Goal: Task Accomplishment & Management: Manage account settings

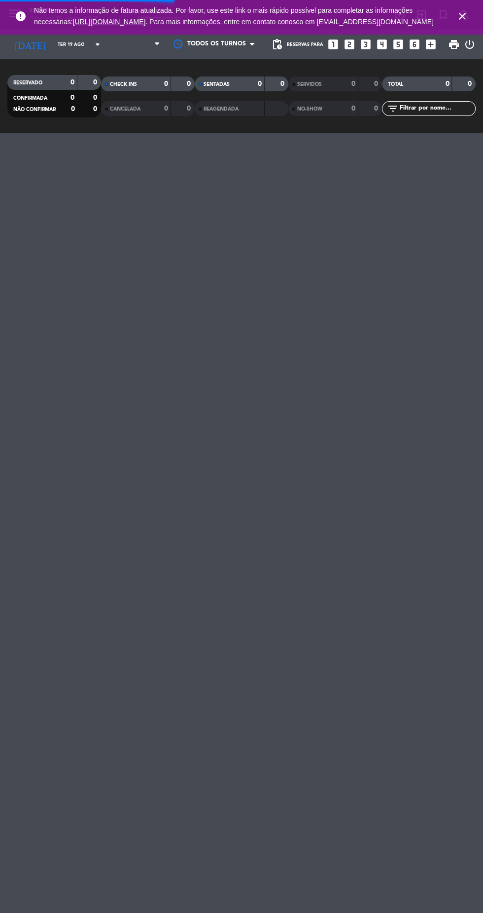
click at [459, 22] on icon "close" at bounding box center [463, 16] width 12 height 12
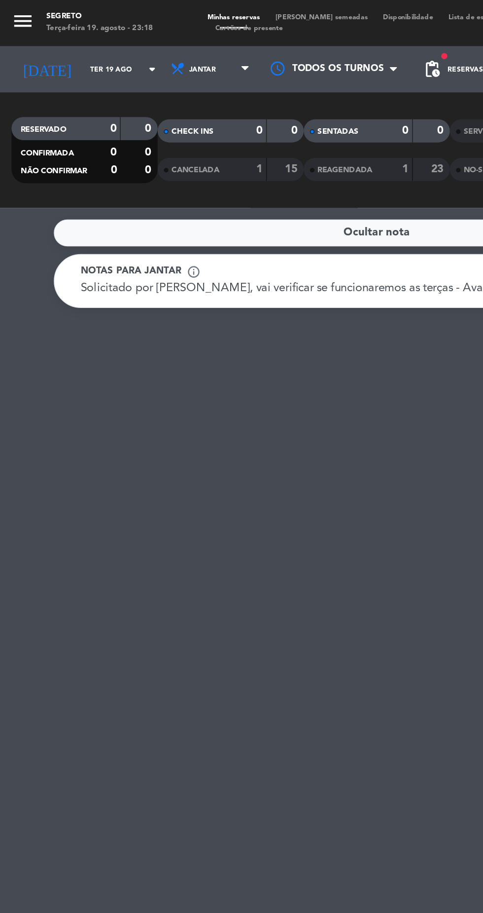
click at [18, 15] on icon "menu" at bounding box center [14, 13] width 15 height 15
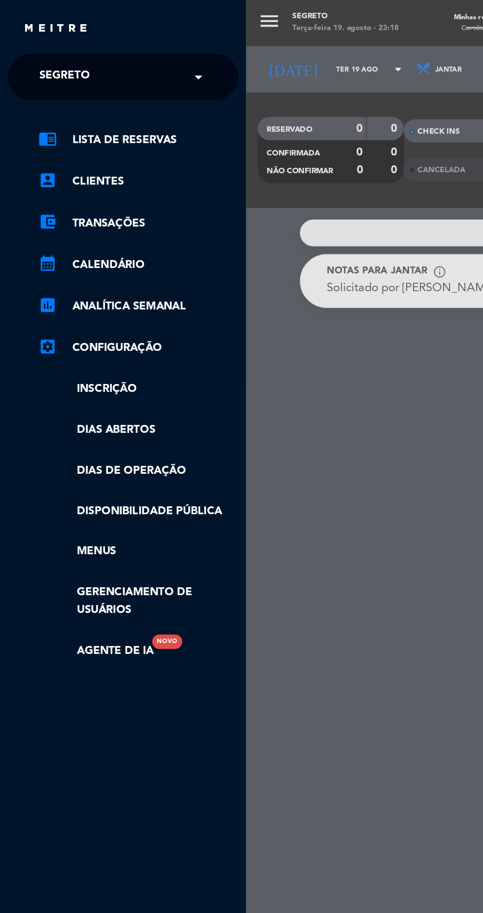
click at [112, 53] on input "text" at bounding box center [80, 50] width 120 height 22
click at [230, 248] on div "menu Segreto Terça-feira 19. agosto - 23:18 Minhas reservas Mesas semeadas Disp…" at bounding box center [399, 456] width 483 height 913
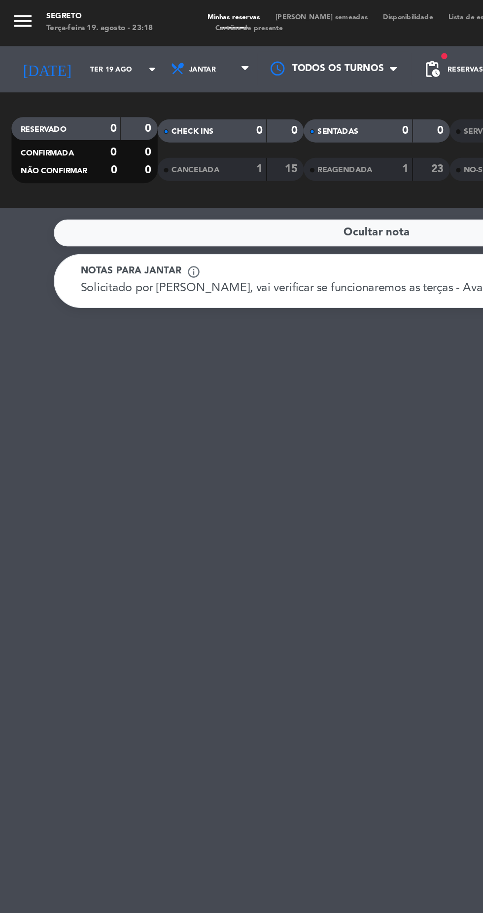
click at [8, 15] on icon "menu" at bounding box center [14, 13] width 15 height 15
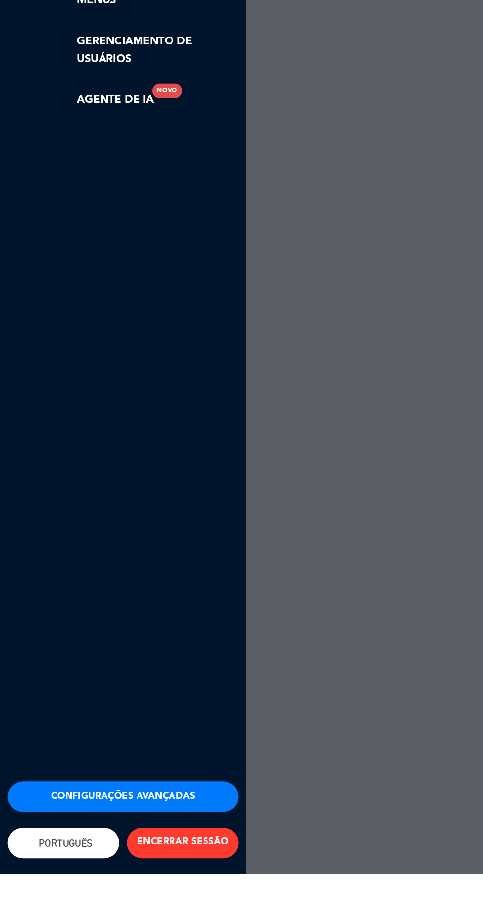
click at [118, 903] on button "ENCERRAR SESSÃO" at bounding box center [117, 893] width 72 height 20
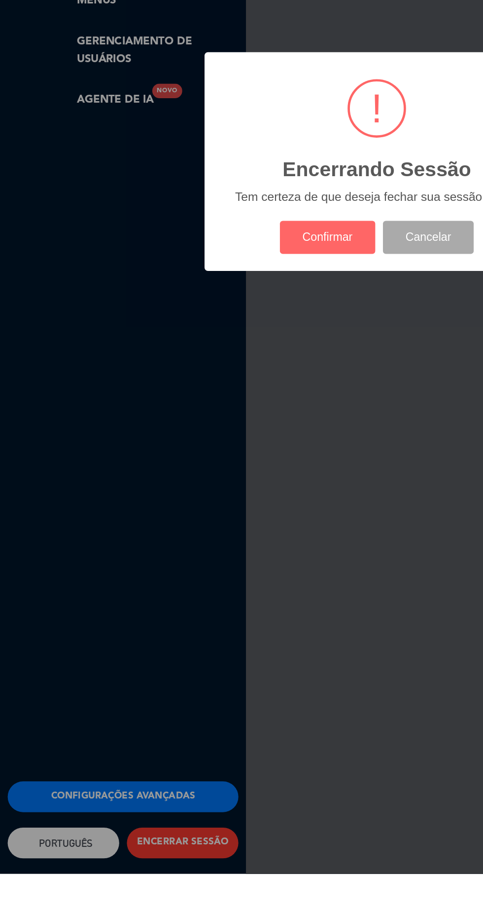
click at [218, 516] on button "Confirmar" at bounding box center [211, 504] width 62 height 21
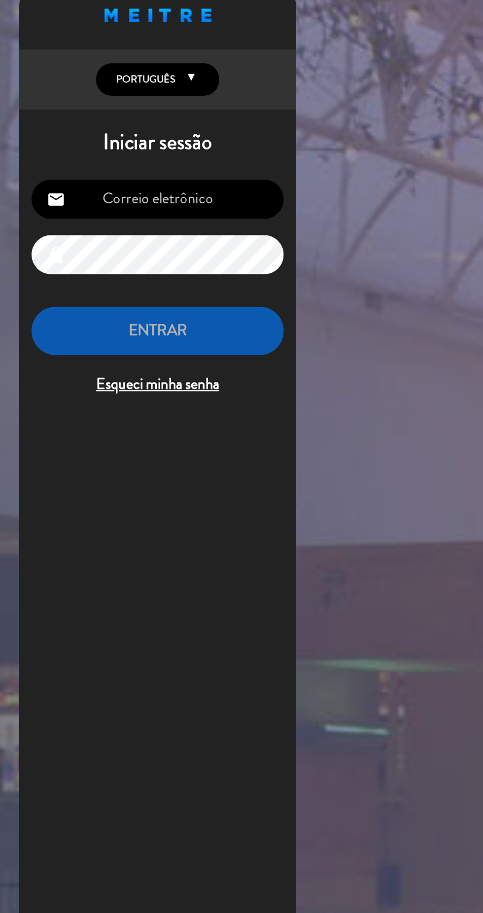
click at [147, 152] on input "email" at bounding box center [101, 153] width 162 height 25
type input "[EMAIL_ADDRESS][DOMAIN_NAME]"
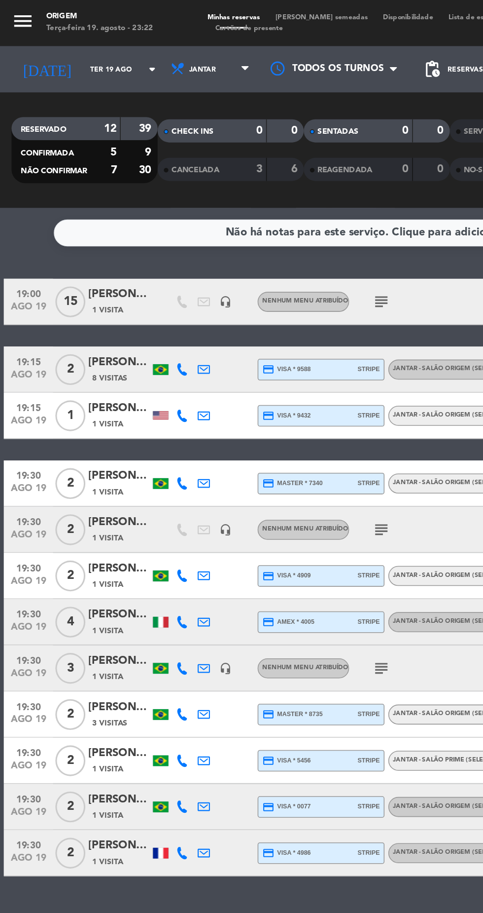
click at [53, 47] on input "Ter 19 ago" at bounding box center [84, 44] width 62 height 15
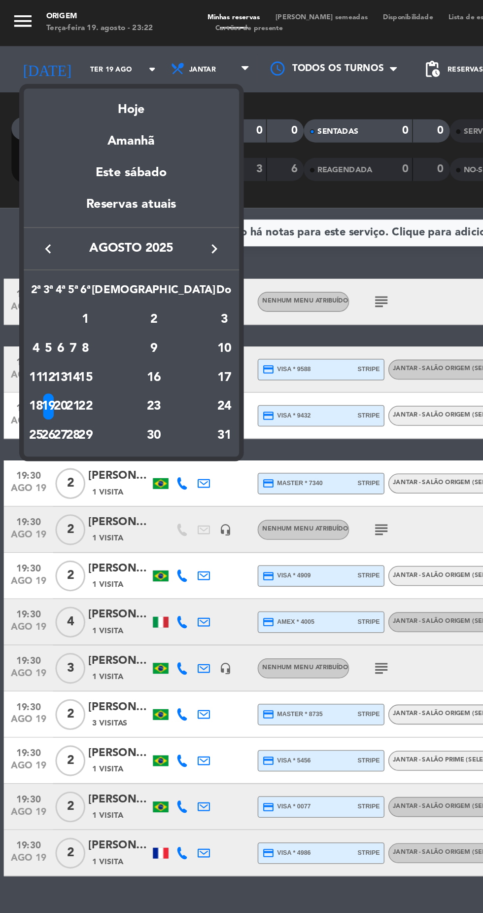
click at [78, 93] on div "Amanhã" at bounding box center [84, 87] width 138 height 20
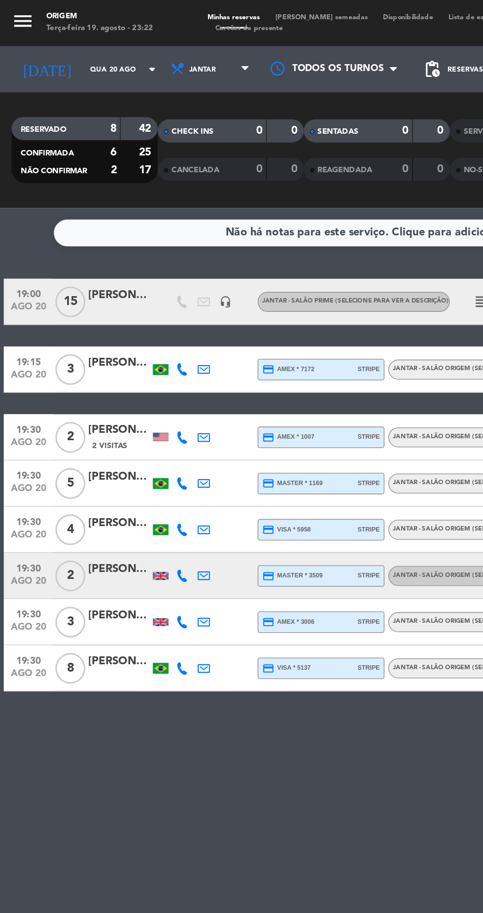
click at [14, 21] on button "menu" at bounding box center [14, 14] width 15 height 17
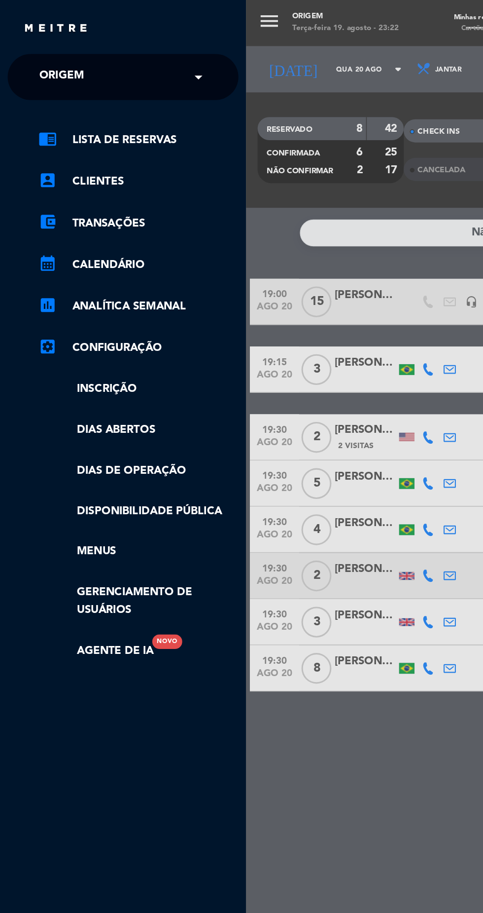
click at [56, 47] on div "× Origem" at bounding box center [44, 49] width 47 height 21
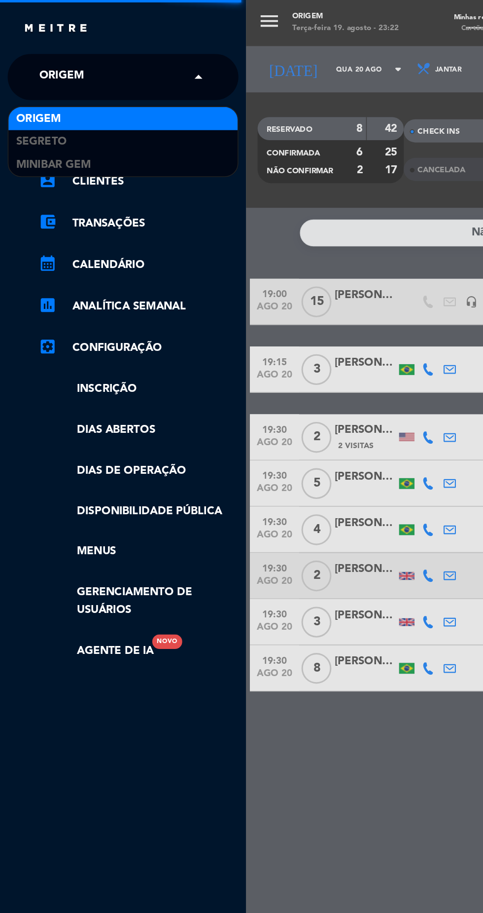
click at [49, 105] on span "MiniBar Gem" at bounding box center [34, 105] width 48 height 11
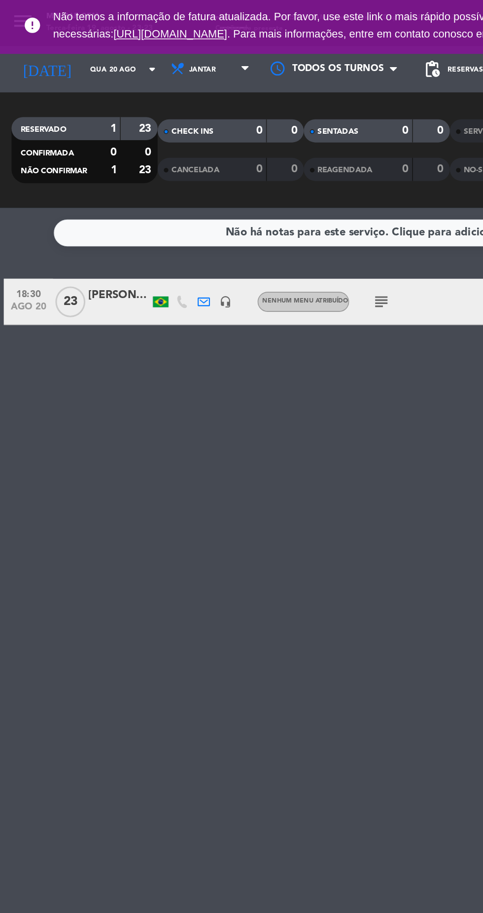
click at [239, 198] on icon "subject" at bounding box center [245, 193] width 12 height 12
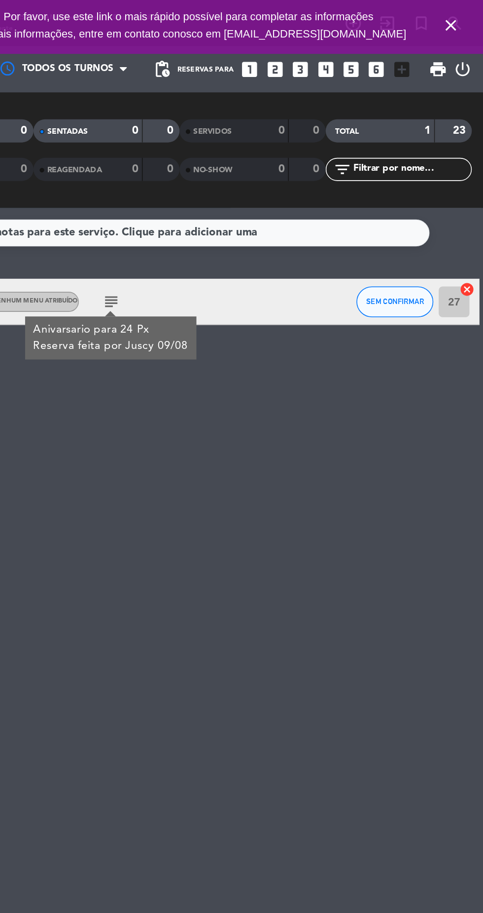
click at [467, 16] on icon "close" at bounding box center [463, 16] width 12 height 12
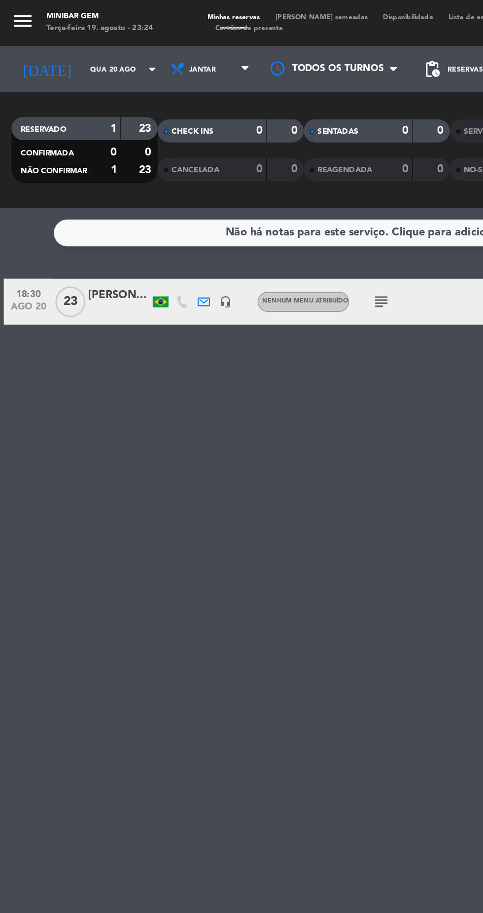
click at [66, 44] on input "Qua 20 ago" at bounding box center [84, 44] width 62 height 15
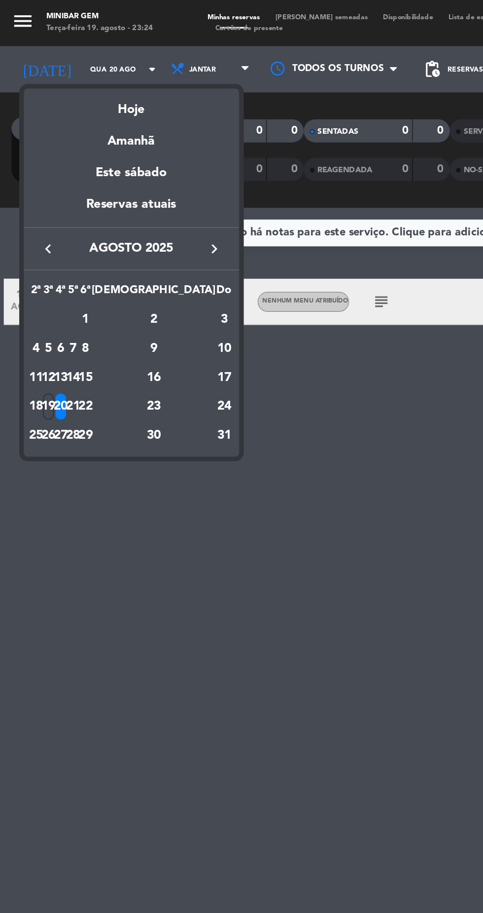
click at [73, 37] on div at bounding box center [241, 456] width 483 height 913
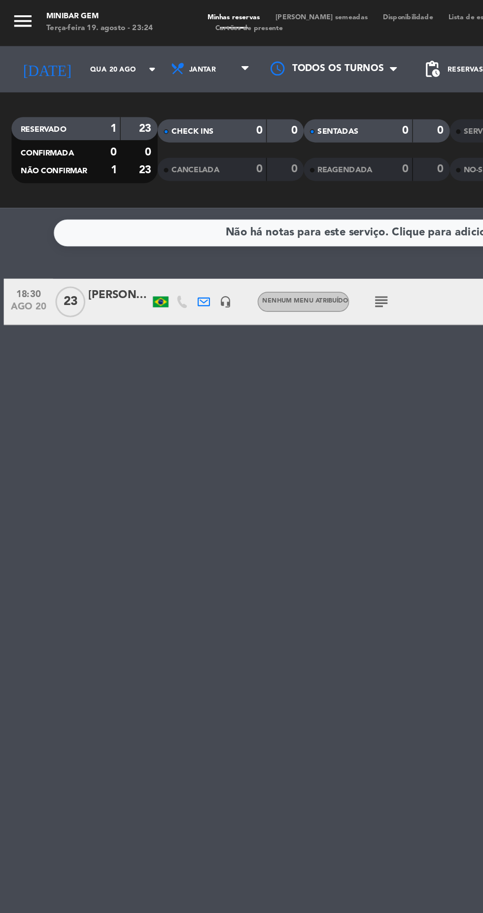
click at [67, 45] on input "Qua 20 ago" at bounding box center [84, 44] width 62 height 15
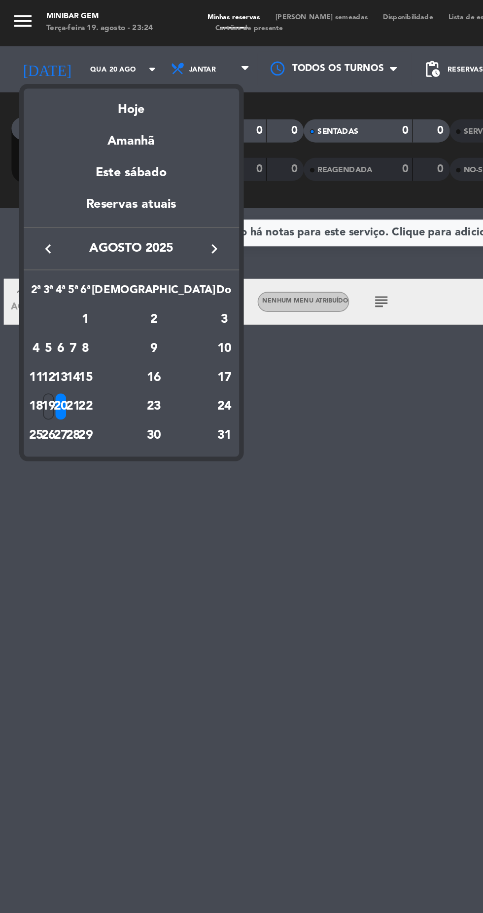
click at [51, 261] on div "21" at bounding box center [46, 260] width 7 height 17
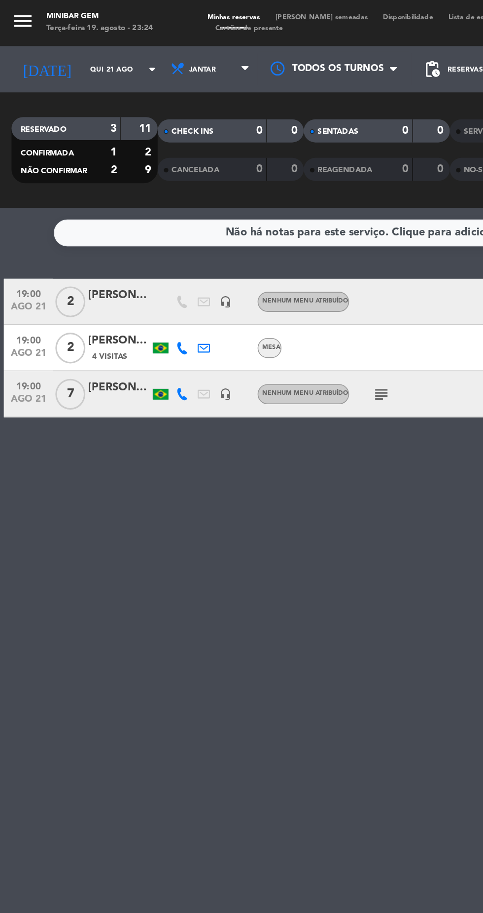
click at [68, 44] on input "Qui 21 ago" at bounding box center [84, 44] width 62 height 15
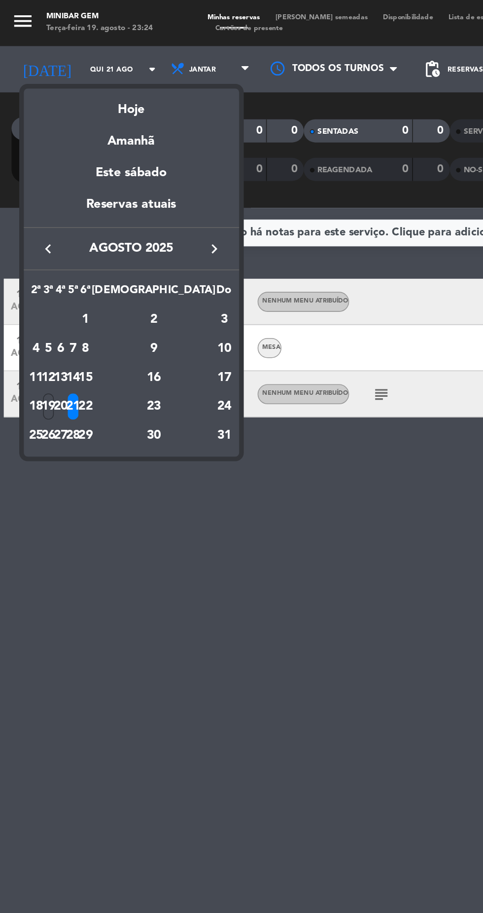
click at [59, 258] on div "22" at bounding box center [54, 260] width 7 height 17
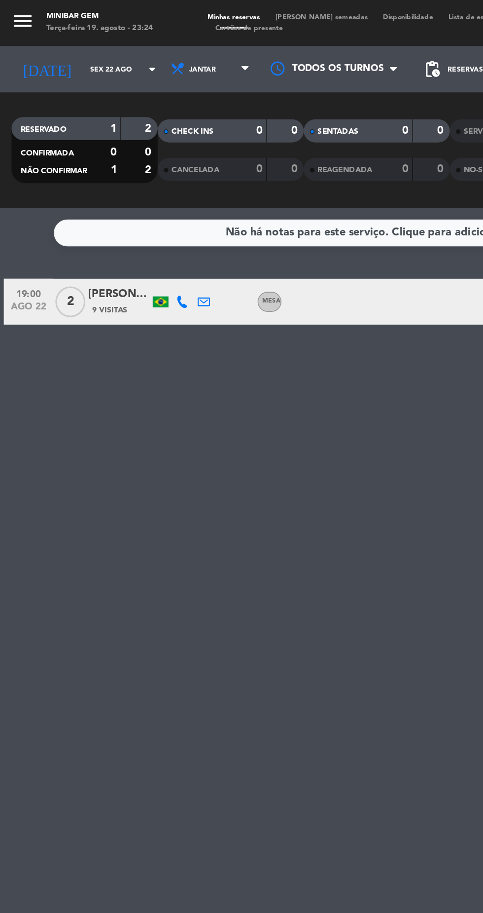
click at [76, 46] on input "Sex 22 ago" at bounding box center [84, 44] width 62 height 15
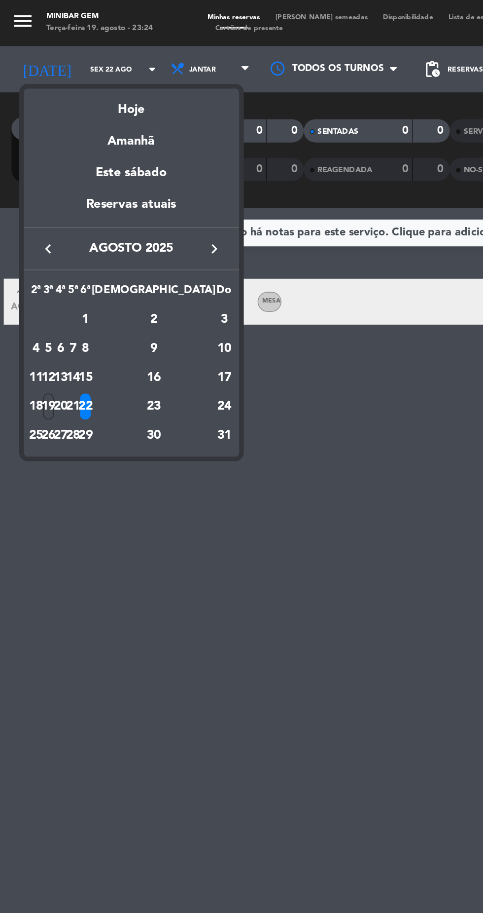
click at [118, 259] on div "23" at bounding box center [99, 260] width 72 height 17
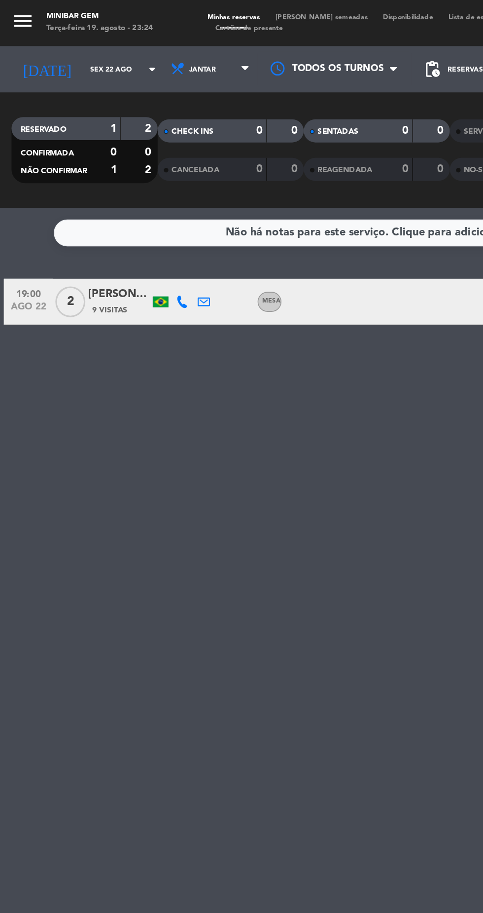
type input "Sáb 23 ago"
